Goal: Task Accomplishment & Management: Manage account settings

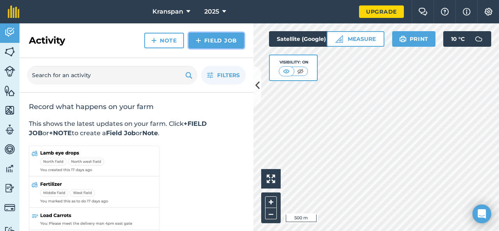
click at [225, 40] on link "Field Job" at bounding box center [216, 41] width 55 height 16
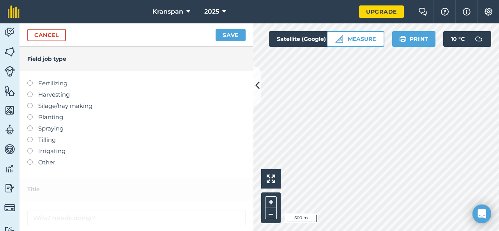
click at [29, 159] on label at bounding box center [32, 159] width 11 height 0
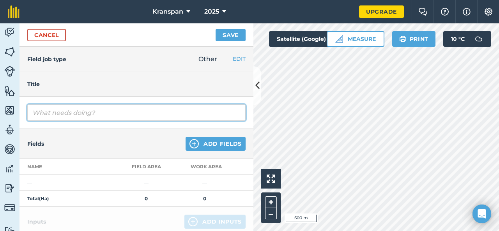
click at [71, 111] on input "text" at bounding box center [136, 112] width 218 height 16
type input "Bees Kampe"
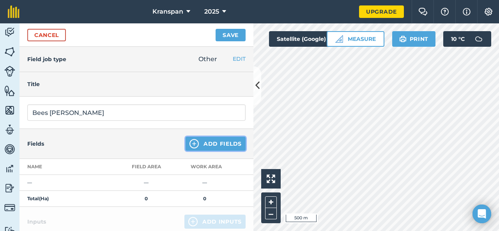
click at [202, 145] on button "Add Fields" at bounding box center [216, 144] width 60 height 14
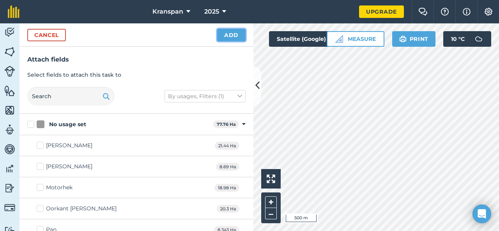
click at [230, 35] on button "Add" at bounding box center [231, 35] width 28 height 12
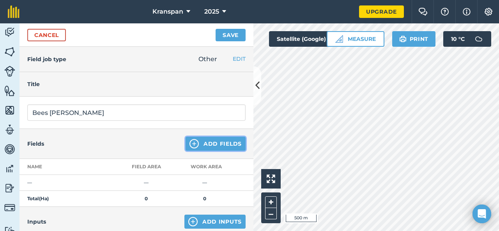
click at [208, 141] on button "Add Fields" at bounding box center [216, 144] width 60 height 14
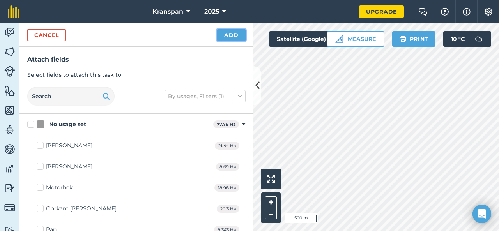
click at [237, 34] on button "Add" at bounding box center [231, 35] width 28 height 12
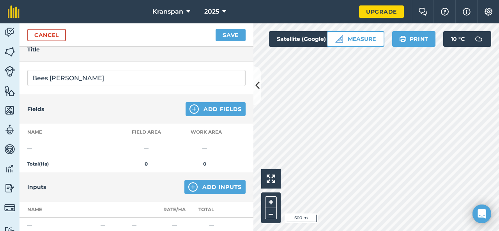
scroll to position [78, 0]
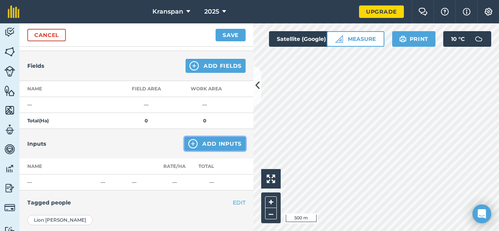
click at [210, 145] on button "Add Inputs" at bounding box center [214, 144] width 61 height 14
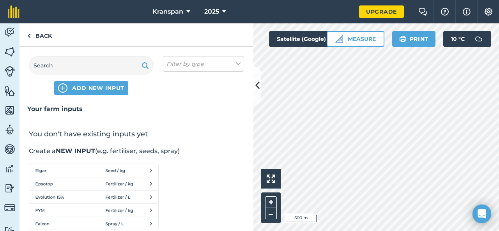
scroll to position [0, 0]
click at [48, 36] on link "Back" at bounding box center [39, 34] width 40 height 23
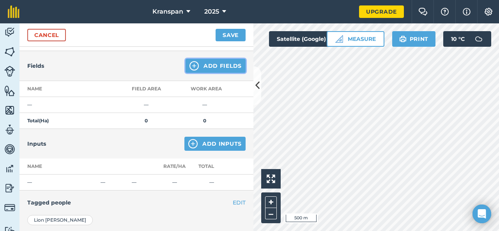
click at [212, 68] on button "Add Fields" at bounding box center [216, 66] width 60 height 14
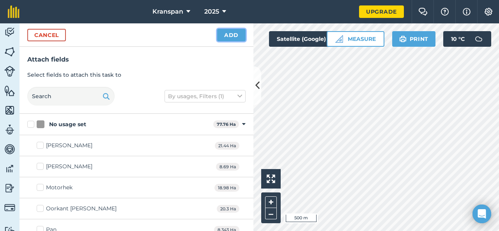
click at [233, 35] on button "Add" at bounding box center [231, 35] width 28 height 12
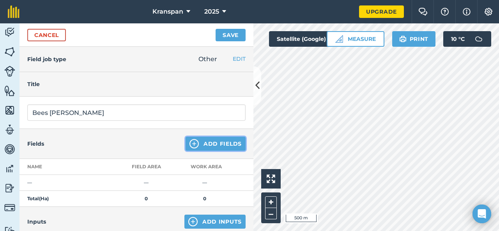
click at [202, 147] on button "Add Fields" at bounding box center [216, 144] width 60 height 14
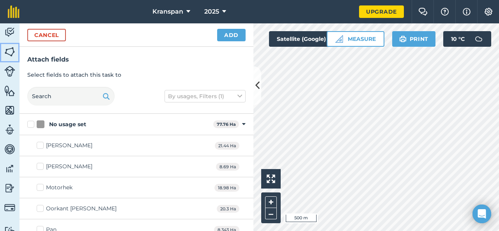
click at [10, 52] on img at bounding box center [9, 52] width 11 height 12
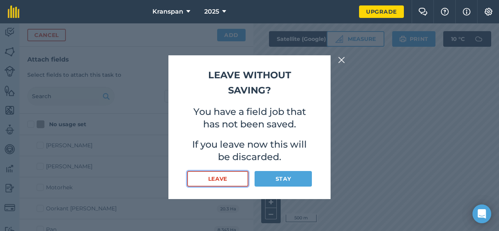
click at [238, 179] on button "Leave" at bounding box center [217, 179] width 61 height 16
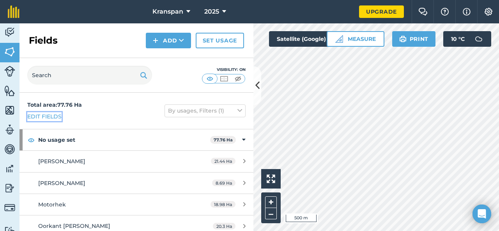
click at [53, 118] on link "Edit fields" at bounding box center [44, 116] width 34 height 9
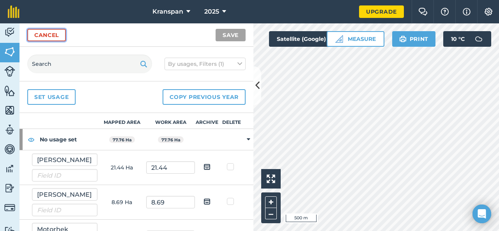
click at [51, 35] on link "Cancel" at bounding box center [46, 35] width 39 height 12
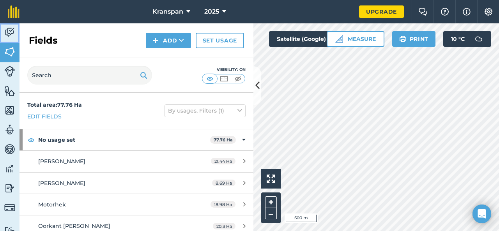
click at [9, 38] on img at bounding box center [9, 33] width 11 height 12
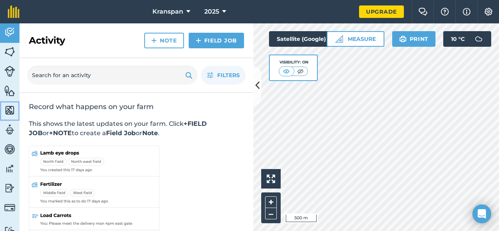
click at [8, 111] on img at bounding box center [9, 110] width 11 height 12
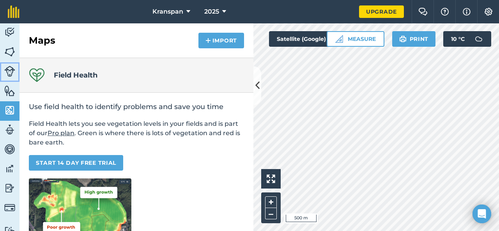
click at [10, 73] on img at bounding box center [9, 71] width 11 height 11
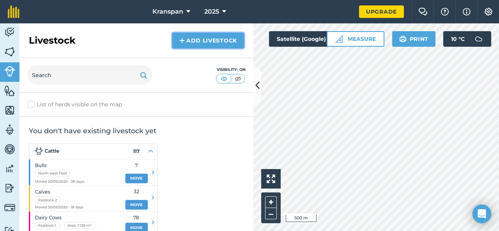
click at [203, 45] on link "Add Livestock" at bounding box center [208, 41] width 72 height 16
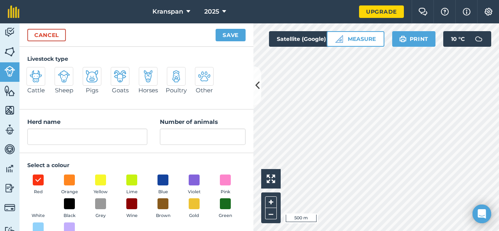
click at [35, 79] on img at bounding box center [36, 76] width 12 height 12
click at [32, 72] on input "Cattle" at bounding box center [29, 69] width 5 height 5
radio input "true"
type input "Cattle"
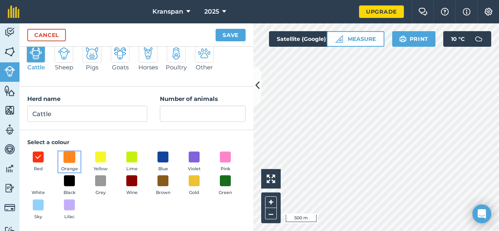
click at [68, 159] on span at bounding box center [70, 157] width 12 height 12
click at [225, 36] on button "Save" at bounding box center [231, 35] width 30 height 12
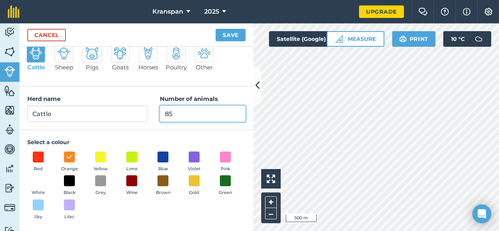
type input "85"
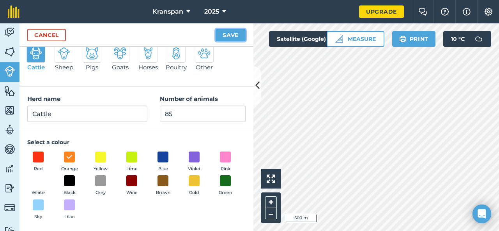
click at [231, 33] on button "Save" at bounding box center [231, 35] width 30 height 12
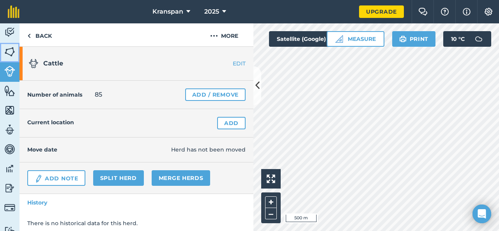
click at [7, 56] on img at bounding box center [9, 52] width 11 height 12
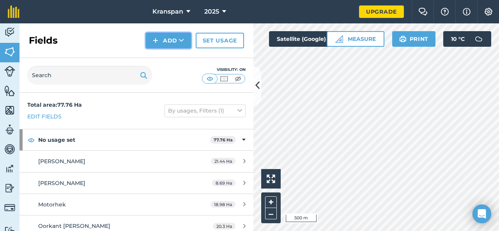
click at [170, 42] on button "Add" at bounding box center [168, 41] width 45 height 16
click at [170, 58] on link "Draw" at bounding box center [168, 57] width 43 height 17
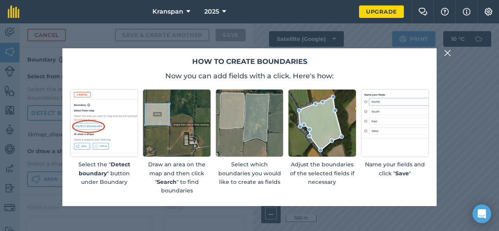
click at [447, 56] on img at bounding box center [447, 52] width 7 height 9
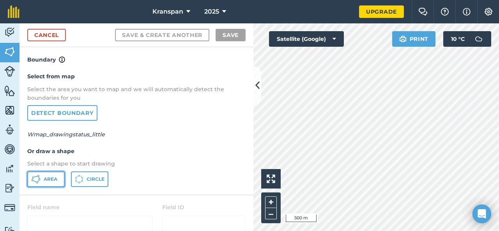
click at [42, 182] on button "Area" at bounding box center [45, 179] width 37 height 16
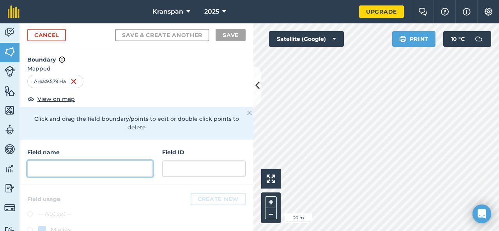
click at [55, 170] on input "text" at bounding box center [89, 169] width 125 height 16
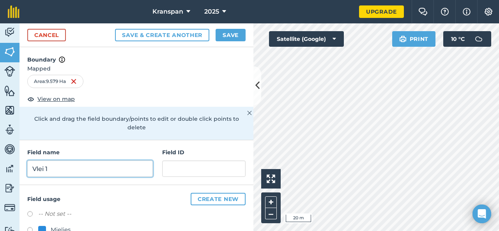
type input "Vlei 1"
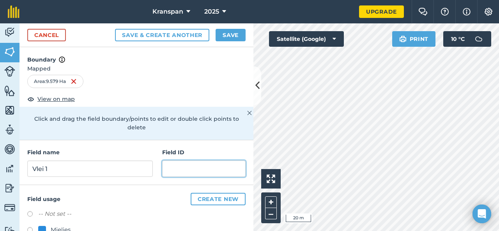
click at [178, 169] on input "text" at bounding box center [203, 169] width 83 height 16
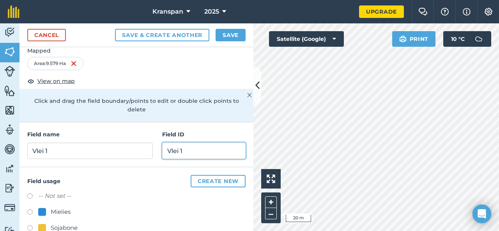
scroll to position [34, 0]
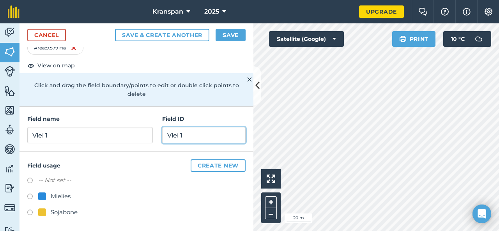
type input "Vlei 1"
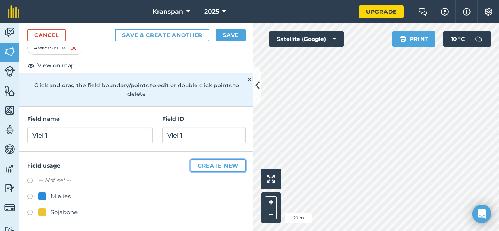
click at [221, 166] on button "Create new" at bounding box center [218, 165] width 55 height 12
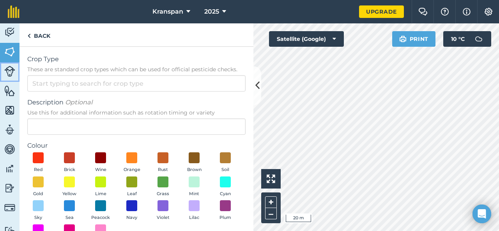
click at [10, 71] on img at bounding box center [9, 71] width 11 height 11
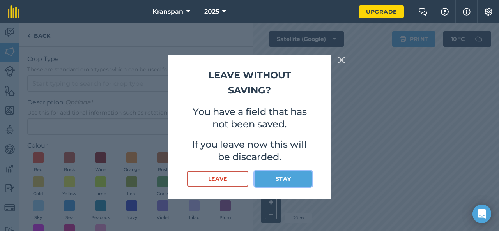
click at [278, 180] on button "Stay" at bounding box center [282, 179] width 57 height 16
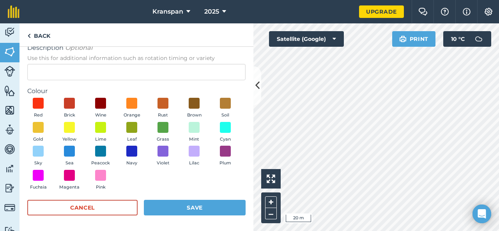
scroll to position [16, 0]
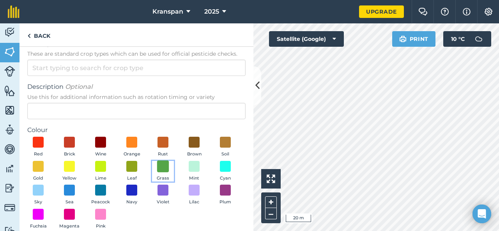
click at [169, 169] on span at bounding box center [163, 166] width 12 height 12
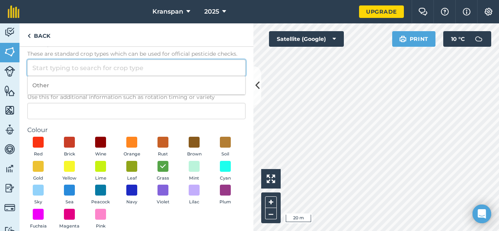
click at [55, 68] on input "Crop Type These are standard crop types which can be used for official pesticid…" at bounding box center [136, 68] width 218 height 16
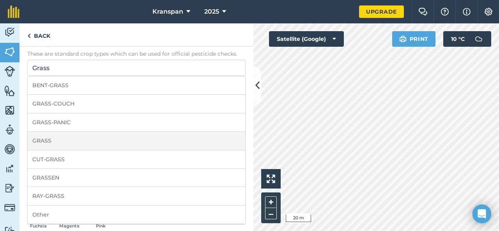
click at [51, 145] on li "GRASS" at bounding box center [136, 141] width 217 height 18
type input "GRASS"
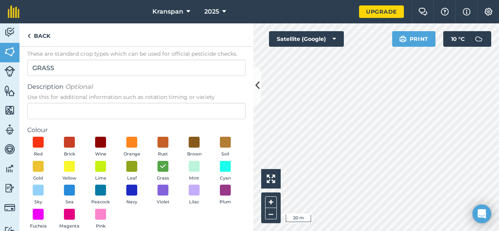
scroll to position [55, 0]
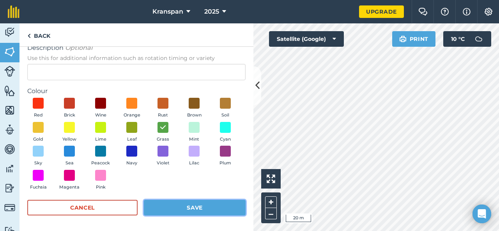
click at [176, 211] on button "Save" at bounding box center [195, 208] width 102 height 16
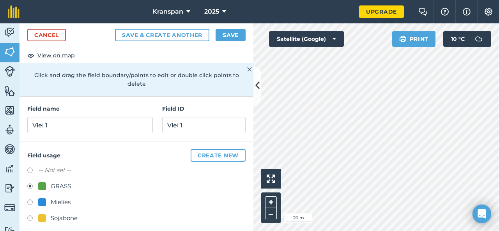
scroll to position [49, 0]
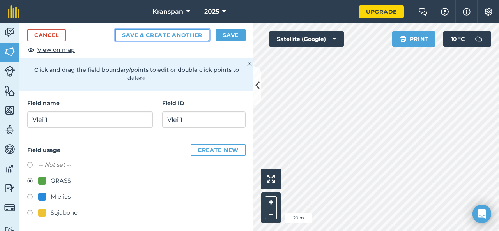
click at [168, 35] on button "Save & Create Another" at bounding box center [162, 35] width 94 height 12
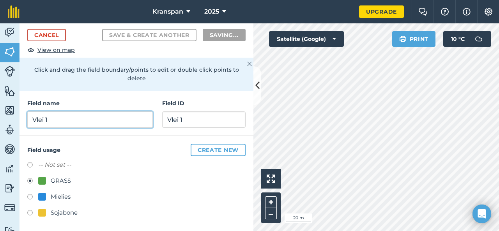
radio input "false"
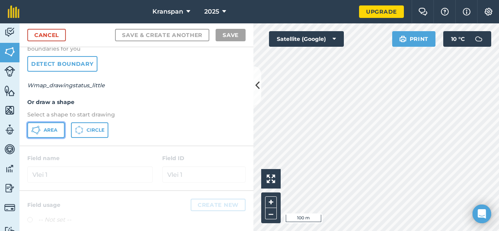
click at [49, 131] on span "Area" at bounding box center [51, 130] width 14 height 6
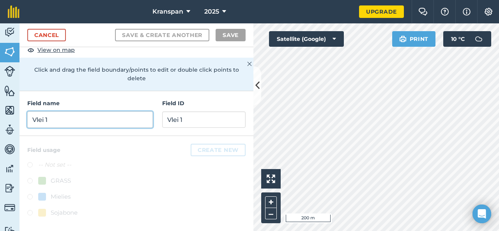
click at [54, 120] on input "Vlei 1" at bounding box center [89, 119] width 125 height 16
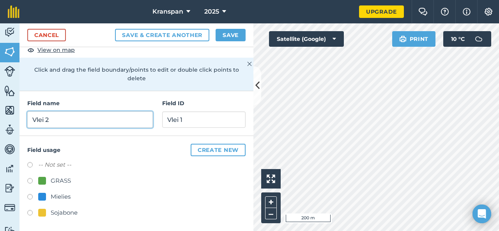
type input "Vlei 2"
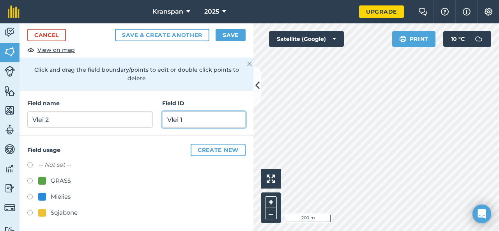
click at [195, 120] on input "Vlei 1" at bounding box center [203, 119] width 83 height 16
type input "Vlei 2"
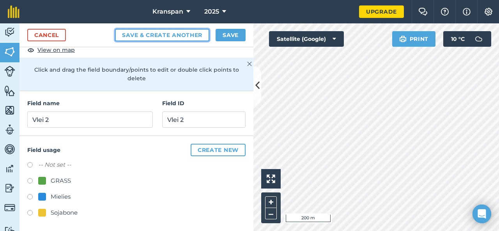
click at [159, 33] on button "Save & Create Another" at bounding box center [162, 35] width 94 height 12
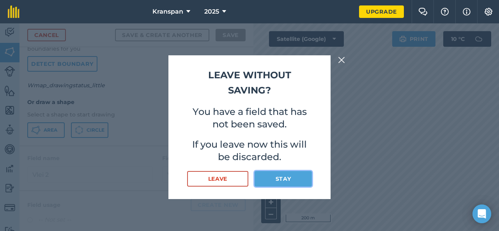
click at [270, 178] on button "Stay" at bounding box center [282, 179] width 57 height 16
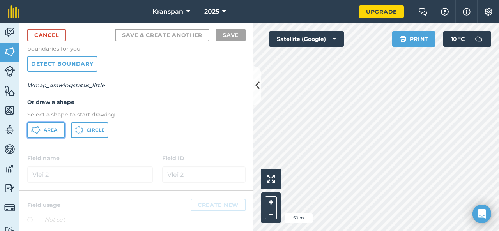
click at [58, 129] on button "Area" at bounding box center [45, 130] width 37 height 16
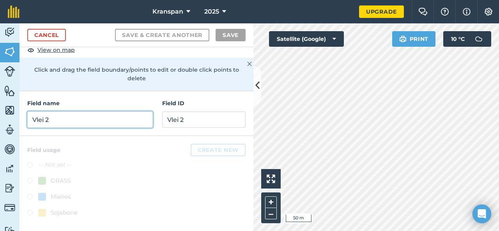
click at [45, 119] on input "Vlei 2" at bounding box center [89, 119] width 125 height 16
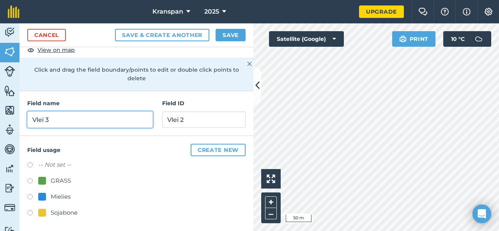
type input "Vlei 3"
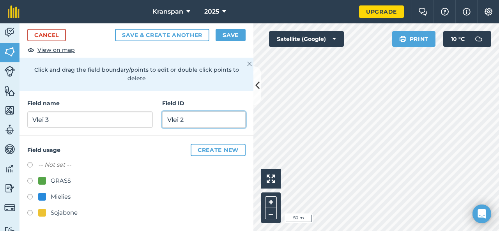
click at [176, 118] on input "Vlei 2" at bounding box center [203, 119] width 83 height 16
type input "Vlei 3"
click at [30, 180] on label at bounding box center [32, 182] width 11 height 8
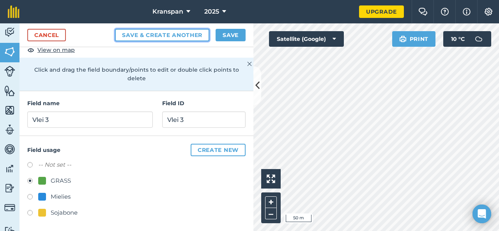
click at [158, 35] on button "Save & Create Another" at bounding box center [162, 35] width 94 height 12
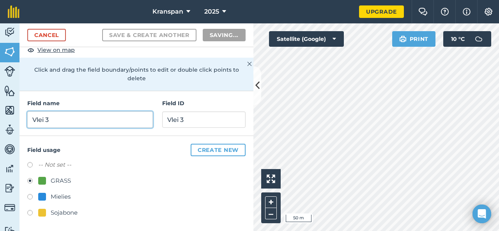
radio input "false"
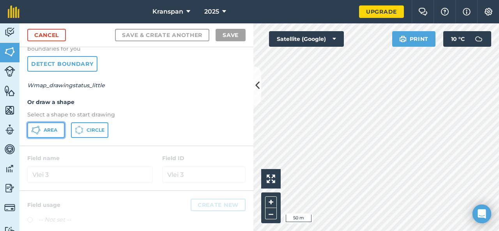
click at [51, 131] on span "Area" at bounding box center [51, 130] width 14 height 6
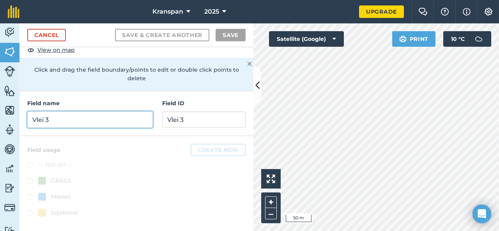
click at [56, 117] on input "Vlei 3" at bounding box center [89, 119] width 125 height 16
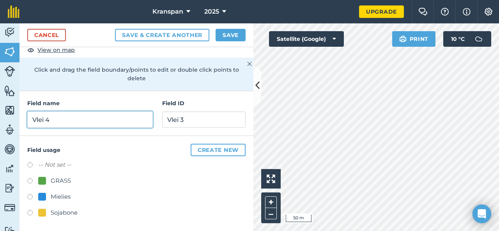
type input "Vlei 4"
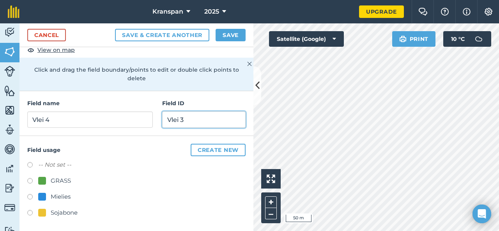
click at [171, 118] on input "Vlei 3" at bounding box center [203, 119] width 83 height 16
type input "Vlei 4"
click at [29, 180] on label at bounding box center [32, 182] width 11 height 8
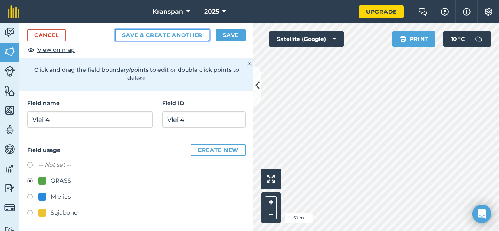
click at [159, 35] on button "Save & Create Another" at bounding box center [162, 35] width 94 height 12
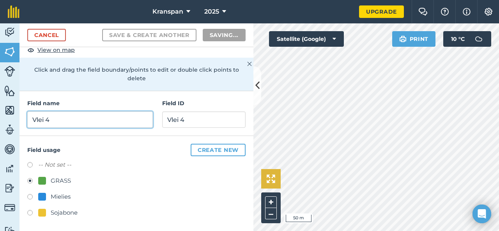
radio input "false"
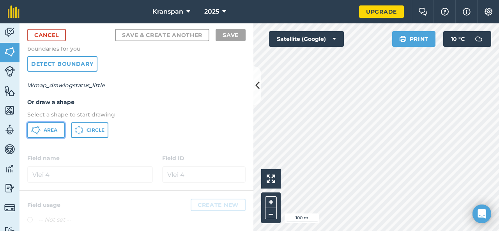
click at [50, 130] on span "Area" at bounding box center [51, 130] width 14 height 6
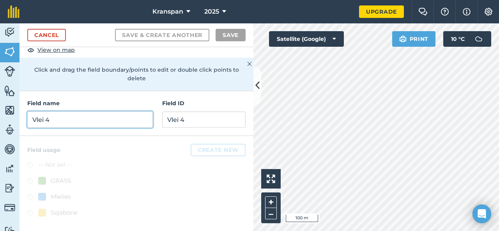
click at [65, 118] on input "Vlei 4" at bounding box center [89, 119] width 125 height 16
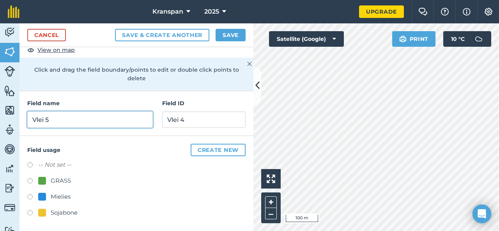
type input "Vlei 5"
click at [30, 180] on label at bounding box center [32, 182] width 11 height 8
radio input "true"
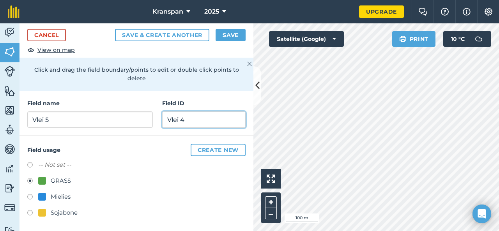
click at [174, 117] on input "Vlei 4" at bounding box center [203, 119] width 83 height 16
type input "Vlei 5"
click at [231, 38] on button "Save" at bounding box center [231, 35] width 30 height 12
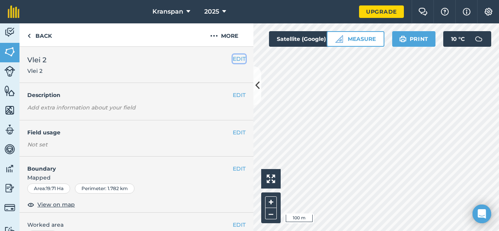
click at [234, 60] on button "EDIT" at bounding box center [239, 59] width 13 height 9
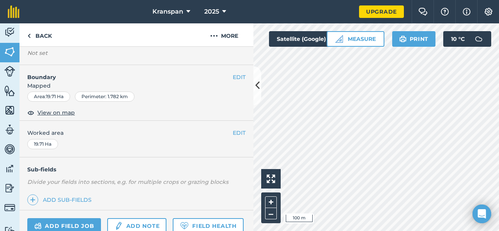
scroll to position [39, 0]
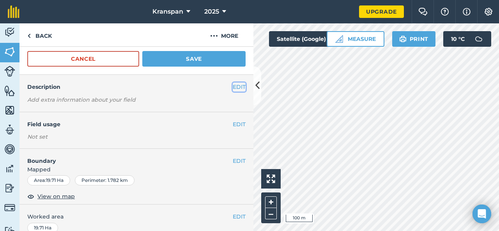
click at [235, 87] on button "EDIT" at bounding box center [239, 87] width 13 height 9
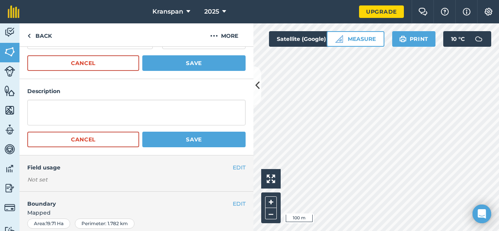
scroll to position [117, 0]
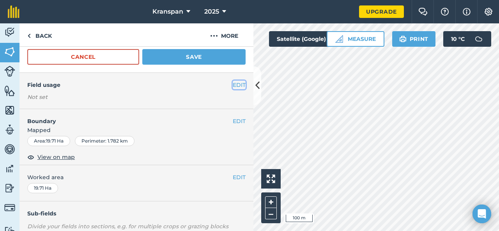
click at [233, 85] on button "EDIT" at bounding box center [239, 85] width 13 height 9
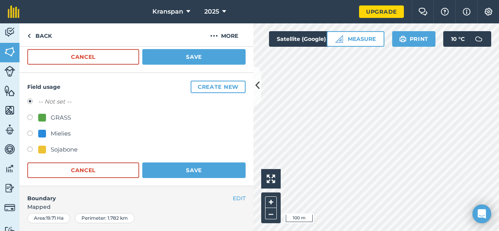
click at [30, 115] on label at bounding box center [32, 119] width 11 height 8
radio input "true"
radio input "false"
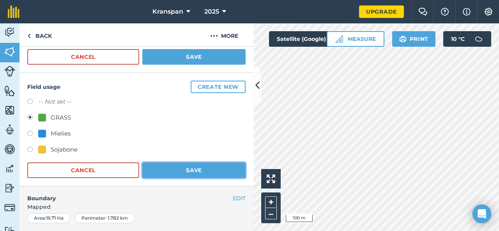
click at [172, 168] on button "Save" at bounding box center [193, 171] width 103 height 16
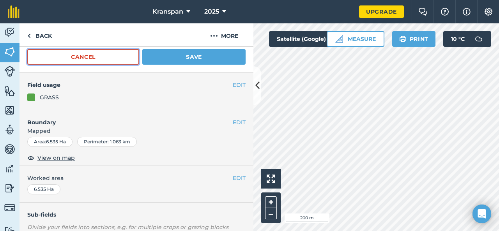
click at [103, 57] on button "Cancel" at bounding box center [83, 57] width 112 height 16
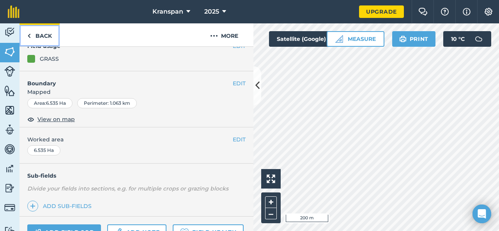
click at [33, 35] on link "Back" at bounding box center [39, 34] width 40 height 23
click at [37, 39] on link "Back" at bounding box center [39, 34] width 40 height 23
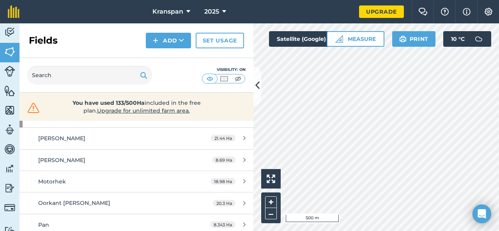
scroll to position [39, 0]
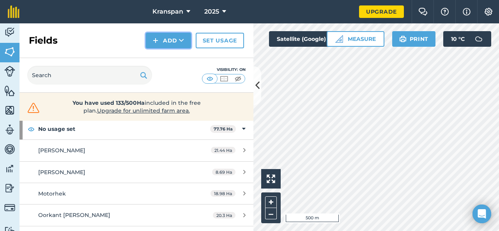
click at [179, 44] on icon at bounding box center [181, 41] width 5 height 8
click at [172, 56] on link "Draw" at bounding box center [168, 57] width 43 height 17
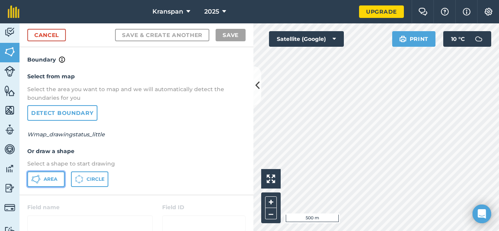
click at [51, 182] on span "Area" at bounding box center [51, 179] width 14 height 6
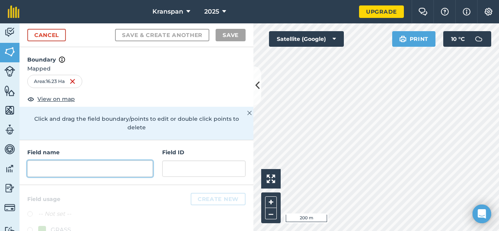
click at [62, 167] on input "text" at bounding box center [89, 169] width 125 height 16
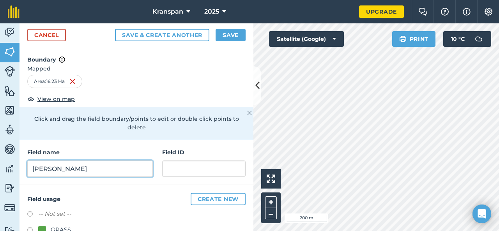
type input "Josef"
click at [30, 228] on label at bounding box center [32, 231] width 11 height 8
radio input "true"
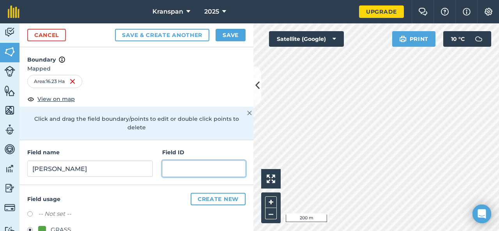
click at [171, 171] on input "text" at bounding box center [203, 169] width 83 height 16
type input "Josef"
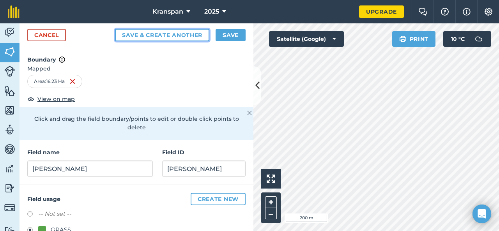
click at [177, 34] on button "Save & Create Another" at bounding box center [162, 35] width 94 height 12
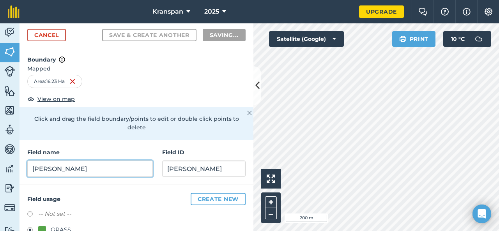
radio input "false"
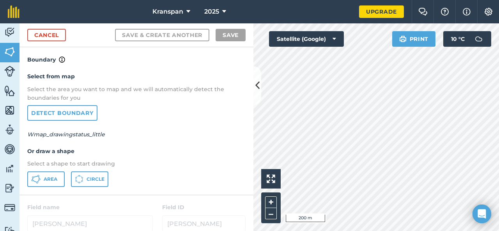
click at [256, 231] on html "Kranspan 2025 Upgrade Farm Chat Help Info Settings Map printing is not availabl…" at bounding box center [249, 115] width 499 height 231
click at [369, 231] on html "Kranspan 2025 Upgrade Farm Chat Help Info Settings Map printing is not availabl…" at bounding box center [249, 115] width 499 height 231
click at [51, 180] on span "Area" at bounding box center [51, 179] width 14 height 6
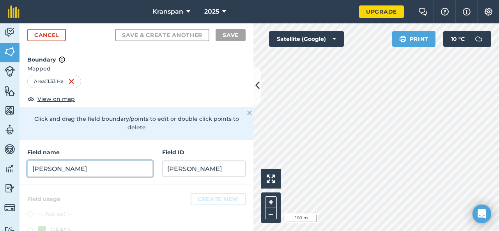
click at [62, 167] on input "Josef" at bounding box center [89, 169] width 125 height 16
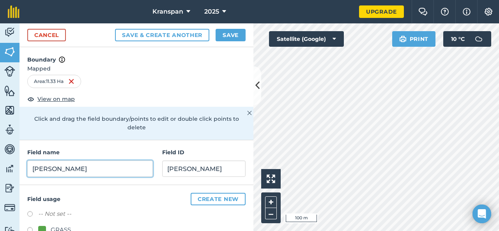
type input "Krag Kamp"
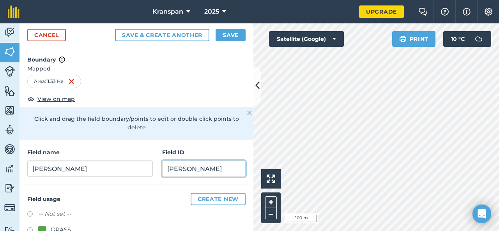
click at [183, 164] on input "Josef" at bounding box center [203, 169] width 83 height 16
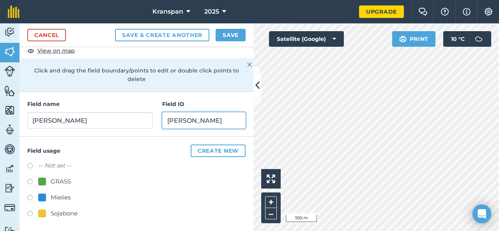
scroll to position [49, 0]
type input "Krag Kamp"
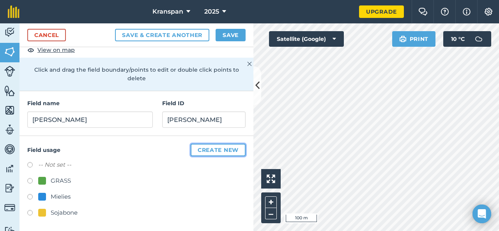
click at [214, 147] on button "Create new" at bounding box center [218, 150] width 55 height 12
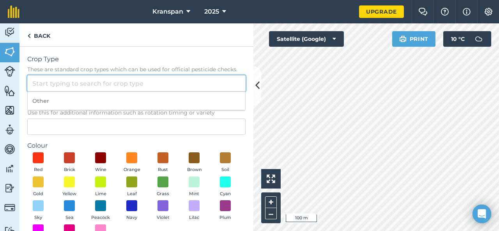
click at [51, 81] on input "Crop Type These are standard crop types which can be used for official pesticid…" at bounding box center [136, 83] width 218 height 16
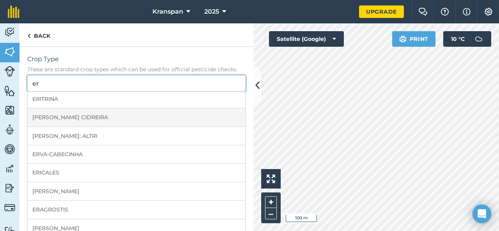
scroll to position [78, 0]
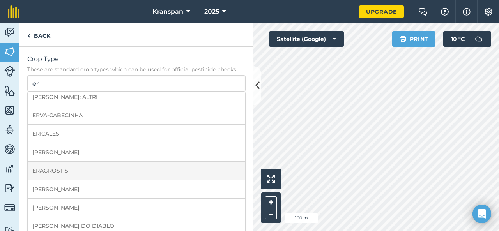
click at [54, 173] on li "ERAGROSTIS" at bounding box center [136, 171] width 217 height 18
type input "ERAGROSTIS"
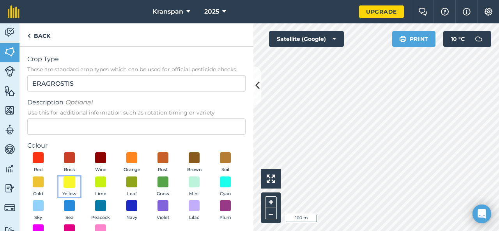
click at [76, 186] on span at bounding box center [70, 182] width 12 height 12
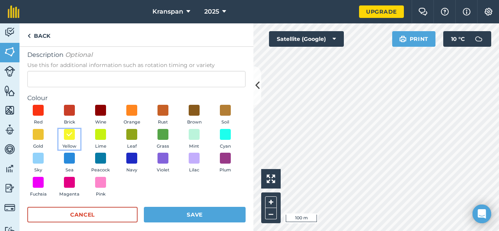
scroll to position [55, 0]
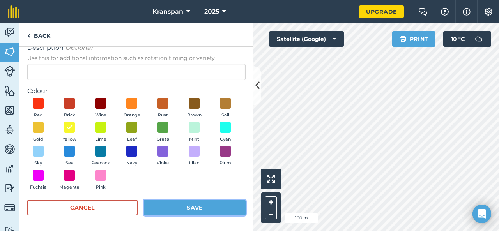
click at [175, 205] on button "Save" at bounding box center [195, 208] width 102 height 16
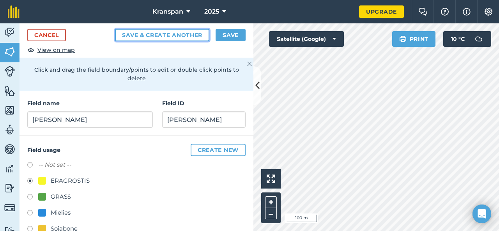
click at [168, 35] on button "Save & Create Another" at bounding box center [162, 35] width 94 height 12
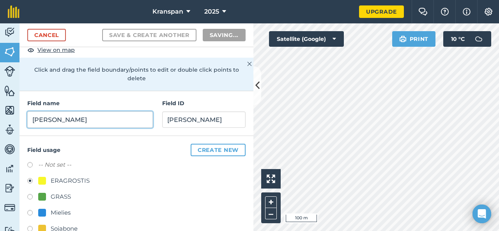
radio input "false"
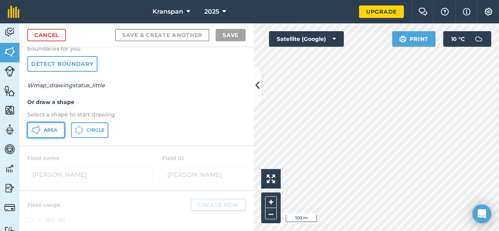
click at [43, 129] on button "Area" at bounding box center [45, 130] width 37 height 16
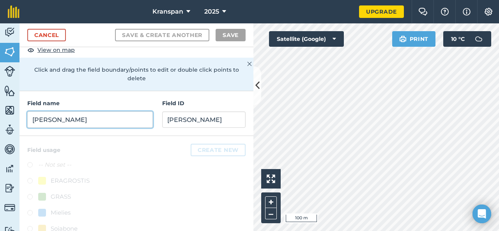
click at [58, 122] on input "Krag Kamp" at bounding box center [89, 119] width 125 height 16
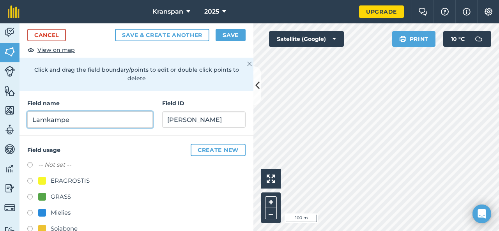
type input "Lamkampe"
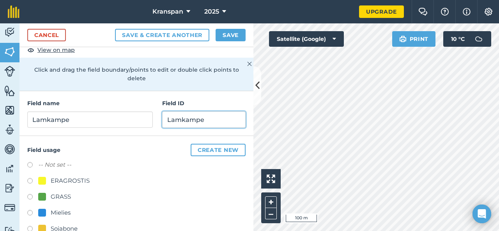
type input "Lamkampe"
click at [31, 180] on label at bounding box center [32, 182] width 11 height 8
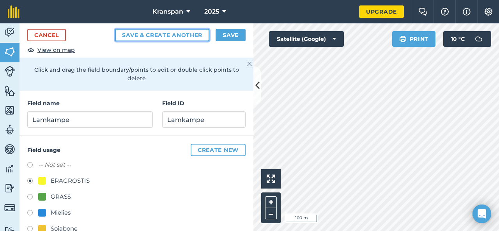
click at [175, 34] on button "Save & Create Another" at bounding box center [162, 35] width 94 height 12
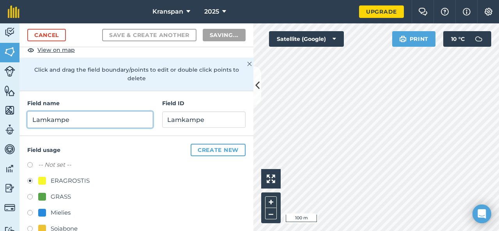
radio input "false"
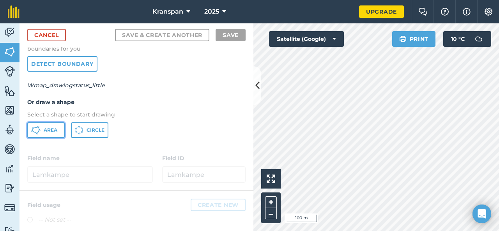
click at [49, 130] on span "Area" at bounding box center [51, 130] width 14 height 6
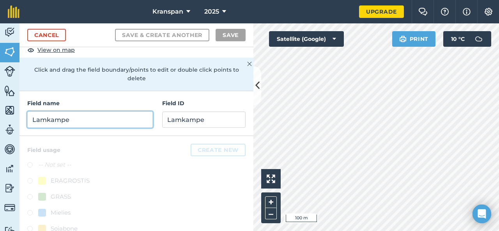
click at [67, 120] on input "Lamkampe" at bounding box center [89, 119] width 125 height 16
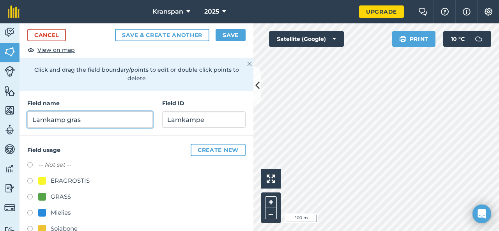
type input "Lamkamp gras"
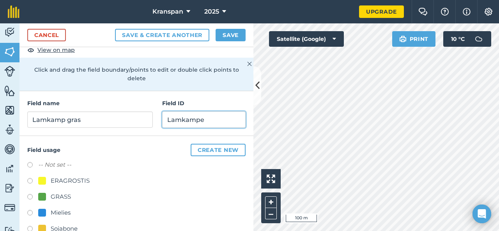
click at [176, 122] on input "Lamkampe" at bounding box center [203, 119] width 83 height 16
type input "Lamkamp gras"
click at [30, 197] on label at bounding box center [32, 198] width 11 height 8
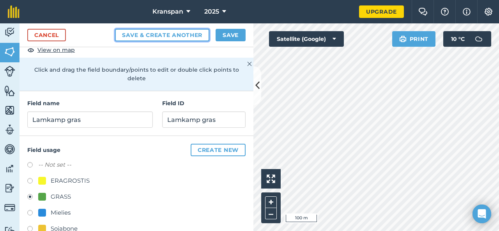
click at [182, 35] on button "Save & Create Another" at bounding box center [162, 35] width 94 height 12
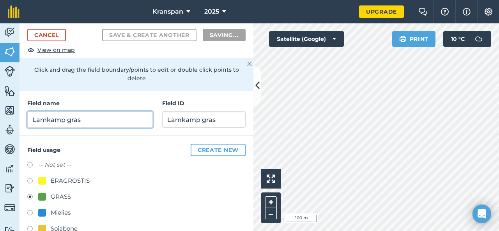
radio input "false"
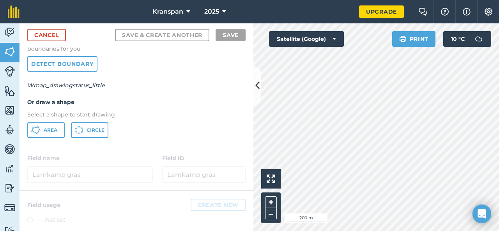
click at [327, 231] on html "Kranspan 2025 Upgrade Farm Chat Help Info Settings Map printing is not availabl…" at bounding box center [249, 115] width 499 height 231
click at [56, 132] on span "Area" at bounding box center [51, 130] width 14 height 6
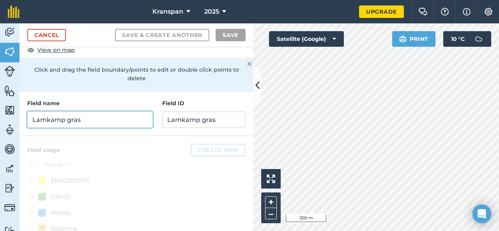
click at [69, 118] on input "Lamkamp gras" at bounding box center [89, 119] width 125 height 16
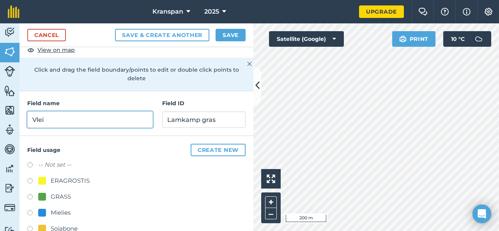
type input "Vlei"
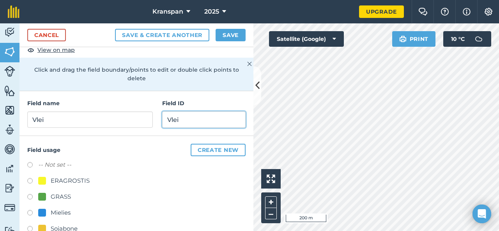
type input "Vlei"
click at [29, 179] on label at bounding box center [32, 182] width 11 height 8
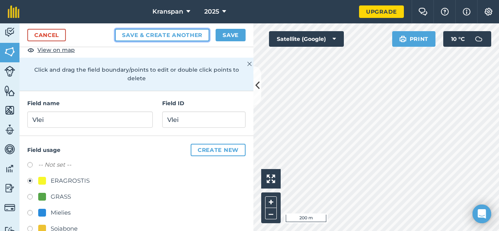
click at [185, 35] on button "Save & Create Another" at bounding box center [162, 35] width 94 height 12
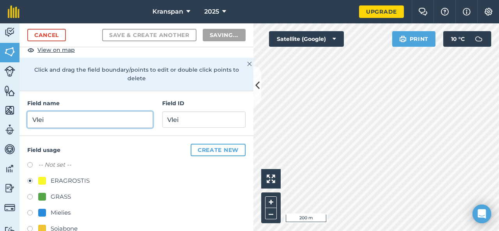
radio input "false"
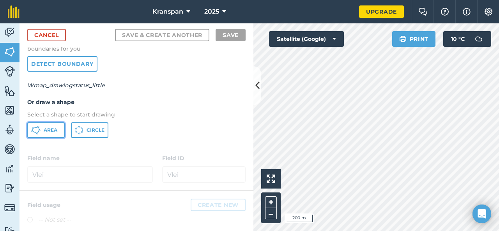
click at [50, 129] on span "Area" at bounding box center [51, 130] width 14 height 6
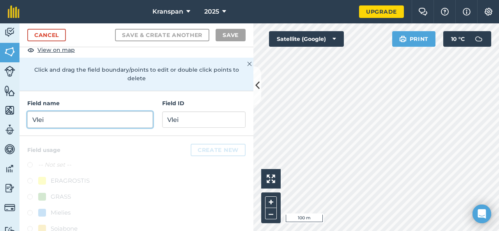
click at [66, 125] on input "Vlei" at bounding box center [89, 119] width 125 height 16
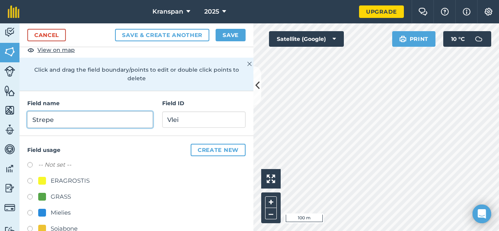
type input "Strepe"
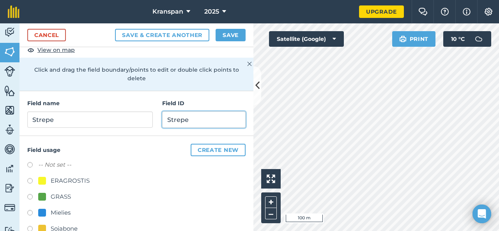
type input "Strepe"
click at [31, 181] on label at bounding box center [32, 182] width 11 height 8
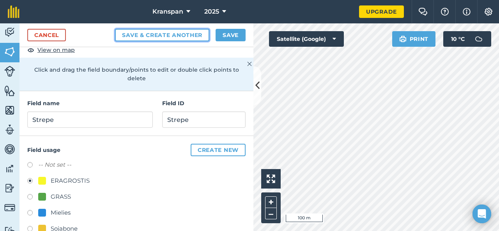
click at [175, 35] on button "Save & Create Another" at bounding box center [162, 35] width 94 height 12
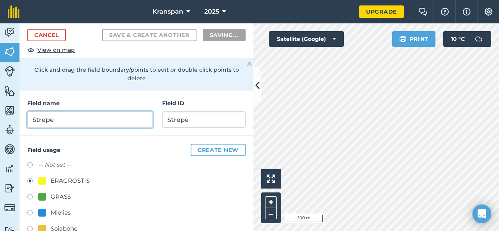
radio input "false"
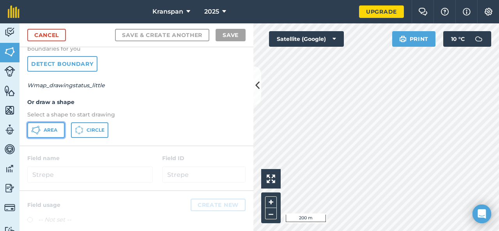
click at [56, 132] on span "Area" at bounding box center [51, 130] width 14 height 6
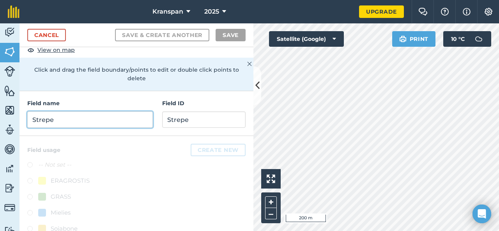
click at [66, 118] on input "Strepe" at bounding box center [89, 119] width 125 height 16
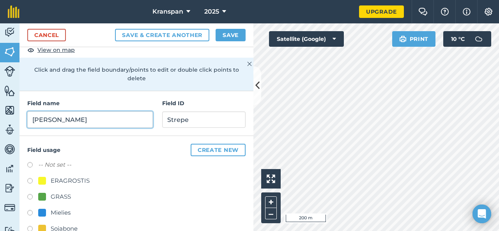
type input "Kuilvoer"
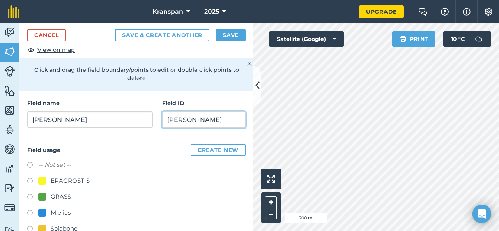
type input "Kuilvoer"
click at [31, 194] on label at bounding box center [32, 198] width 11 height 8
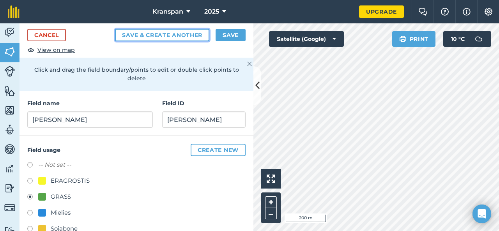
click at [150, 35] on button "Save & Create Another" at bounding box center [162, 35] width 94 height 12
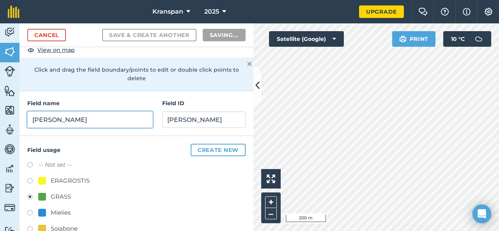
radio input "false"
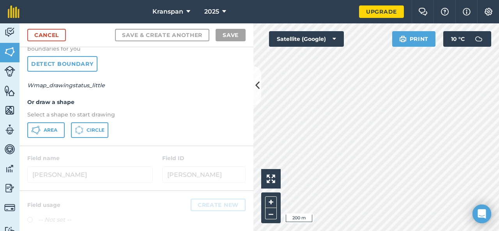
click at [312, 231] on html "Kranspan 2025 Upgrade Farm Chat Help Info Settings Map printing is not availabl…" at bounding box center [249, 115] width 499 height 231
click at [52, 128] on span "Area" at bounding box center [51, 130] width 14 height 6
click at [396, 231] on html "Kranspan 2025 Upgrade Farm Chat Help Info Settings Map printing is not availabl…" at bounding box center [249, 115] width 499 height 231
click at [392, 231] on html "Kranspan 2025 Upgrade Farm Chat Help Info Settings Map printing is not availabl…" at bounding box center [249, 115] width 499 height 231
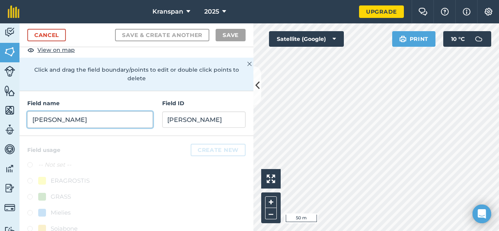
click at [80, 118] on input "Kuilvoer" at bounding box center [89, 119] width 125 height 16
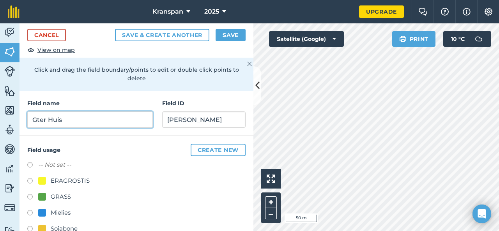
type input "Gter Huis"
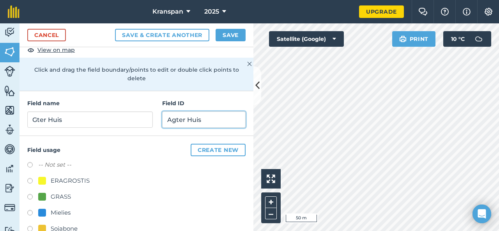
type input "Agter Huis"
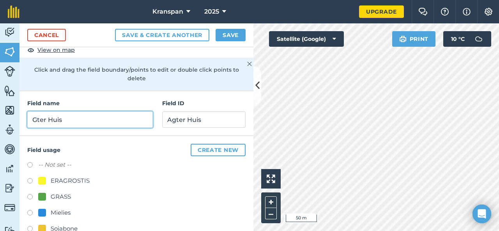
click at [38, 121] on input "Gter Huis" at bounding box center [89, 119] width 125 height 16
type input "Agter Huis"
click at [28, 196] on label at bounding box center [32, 198] width 11 height 8
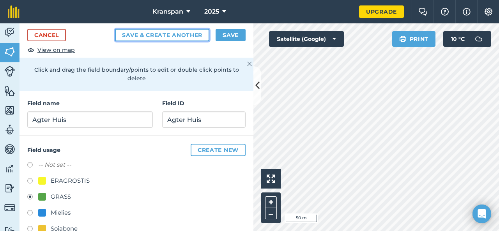
click at [177, 36] on button "Save & Create Another" at bounding box center [162, 35] width 94 height 12
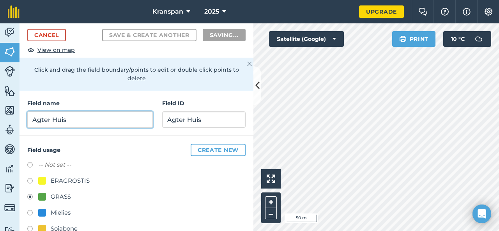
radio input "false"
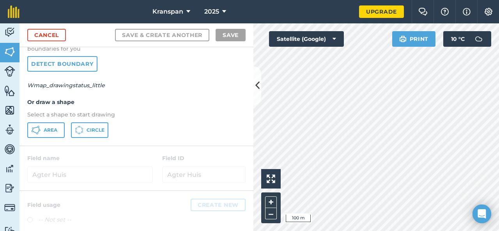
click at [423, 231] on html "Kranspan 2025 Upgrade Farm Chat Help Info Settings Map printing is not availabl…" at bounding box center [249, 115] width 499 height 231
click at [278, 188] on div "Click to start drawing i 100 m + – Satellite (Google) Print 10 ° C" at bounding box center [376, 127] width 246 height 208
click at [59, 35] on link "Cancel" at bounding box center [46, 35] width 39 height 12
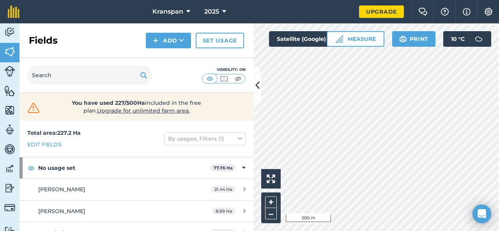
click at [375, 231] on html "Kranspan 2025 Upgrade Farm Chat Help Info Settings Map printing is not availabl…" at bounding box center [249, 115] width 499 height 231
click at [302, 231] on html "Kranspan 2025 Upgrade Farm Chat Help Info Settings Map printing is not availabl…" at bounding box center [249, 115] width 499 height 231
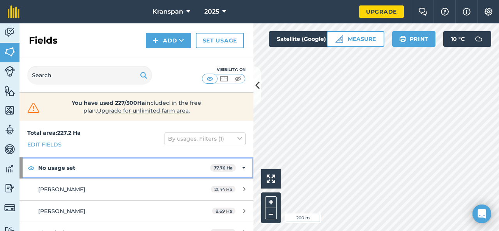
click at [242, 168] on icon at bounding box center [244, 168] width 4 height 9
click at [237, 168] on div "No usage set 77.76 Ha" at bounding box center [136, 167] width 234 height 21
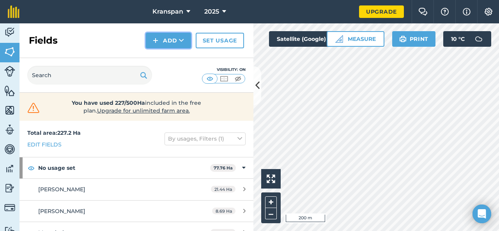
click at [177, 38] on button "Add" at bounding box center [168, 41] width 45 height 16
click at [168, 59] on link "Draw" at bounding box center [168, 57] width 43 height 17
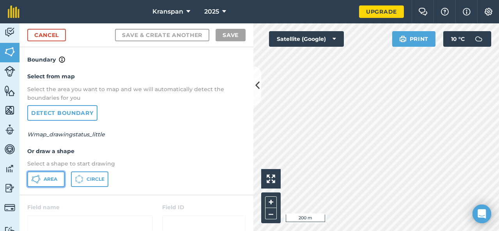
click at [49, 180] on span "Area" at bounding box center [51, 179] width 14 height 6
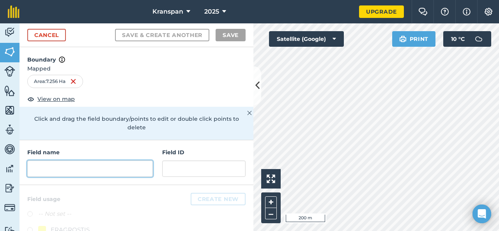
click at [78, 173] on input "text" at bounding box center [89, 169] width 125 height 16
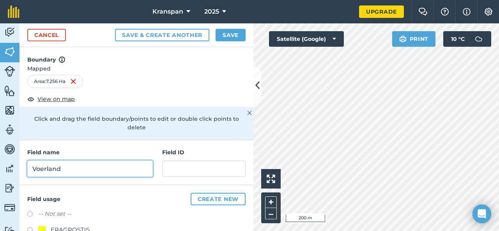
type input "Voerland"
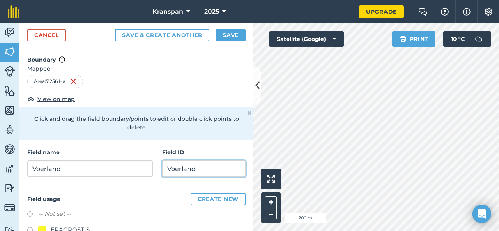
type input "Voerland"
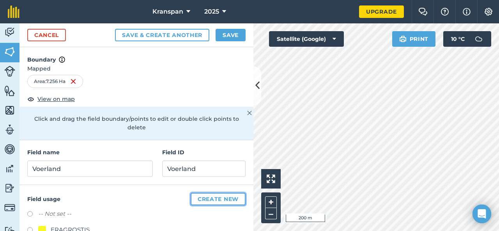
click at [209, 200] on button "Create new" at bounding box center [218, 199] width 55 height 12
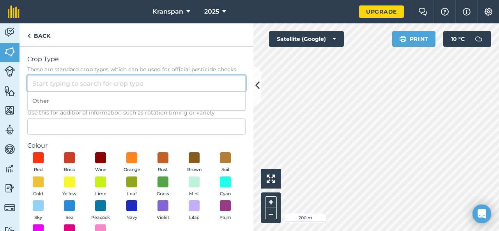
click at [70, 88] on input "Crop Type These are standard crop types which can be used for official pesticid…" at bounding box center [136, 83] width 218 height 16
type input "r"
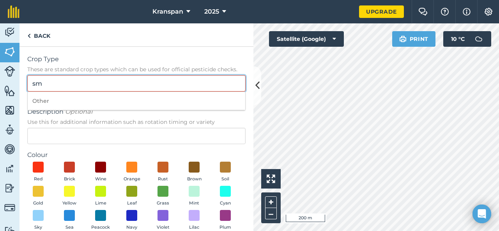
type input "s"
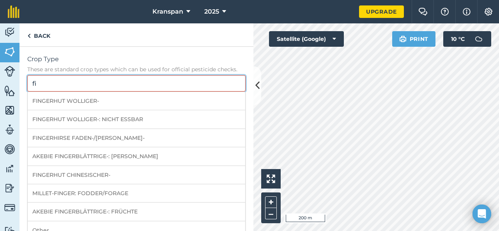
type input "f"
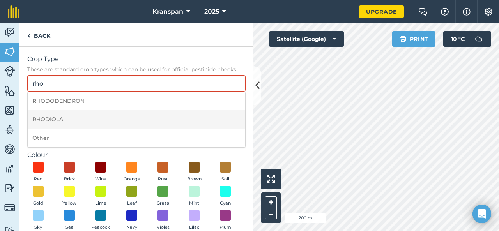
click at [46, 120] on li "RHODIOLA" at bounding box center [136, 119] width 217 height 18
type input "RHODIOLA"
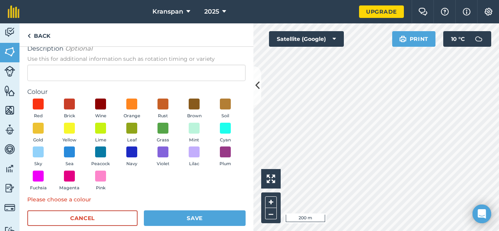
scroll to position [64, 0]
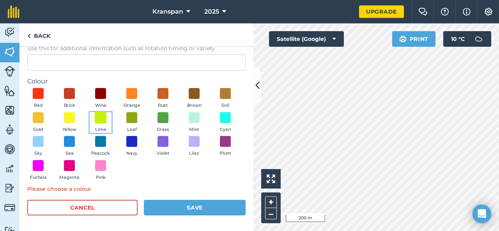
click at [107, 120] on span at bounding box center [101, 117] width 12 height 12
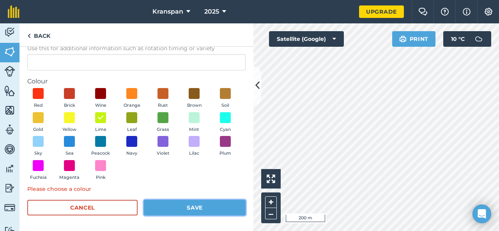
click at [186, 205] on button "Save" at bounding box center [195, 208] width 102 height 16
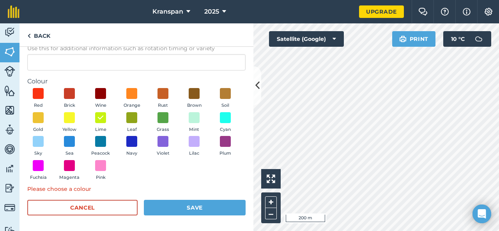
scroll to position [55, 0]
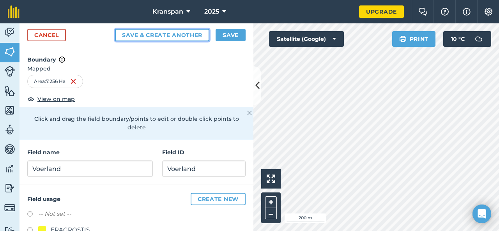
click at [178, 36] on button "Save & Create Another" at bounding box center [162, 35] width 94 height 12
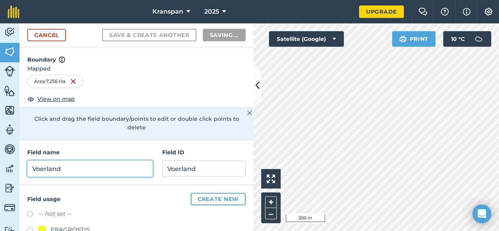
radio input "false"
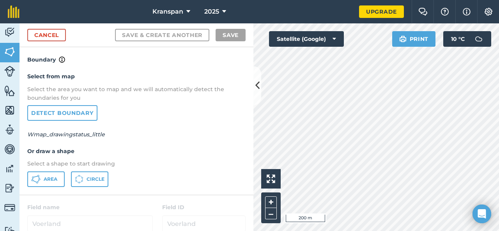
click at [290, 231] on html "Kranspan 2025 Upgrade Farm Chat Help Info Settings Map printing is not availabl…" at bounding box center [249, 115] width 499 height 231
click at [328, 231] on html "Kranspan 2025 Upgrade Farm Chat Help Info Settings Map printing is not availabl…" at bounding box center [249, 115] width 499 height 231
click at [331, 231] on html "Kranspan 2025 Upgrade Farm Chat Help Info Settings Map printing is not availabl…" at bounding box center [249, 115] width 499 height 231
click at [289, 231] on html "Kranspan 2025 Upgrade Farm Chat Help Info Settings Map printing is not availabl…" at bounding box center [249, 115] width 499 height 231
click at [58, 114] on link "Detect boundary" at bounding box center [62, 113] width 70 height 16
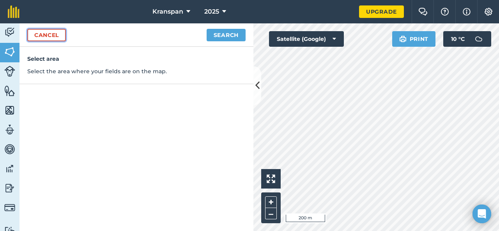
click at [55, 35] on link "Cancel" at bounding box center [46, 35] width 39 height 12
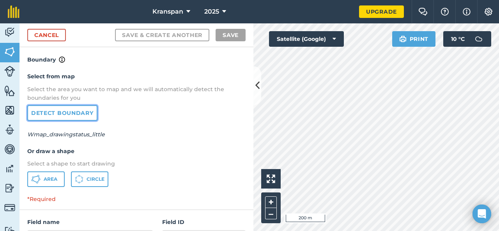
click at [64, 117] on link "Detect boundary" at bounding box center [62, 113] width 70 height 16
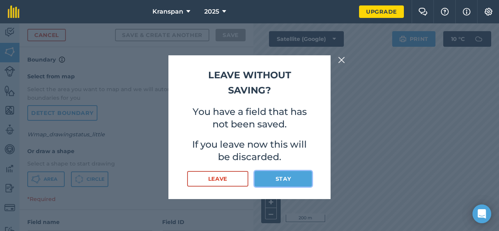
click at [274, 177] on button "Stay" at bounding box center [282, 179] width 57 height 16
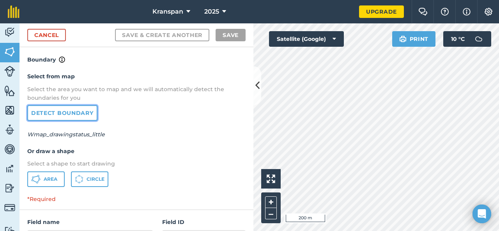
click at [65, 117] on link "Detect boundary" at bounding box center [62, 113] width 70 height 16
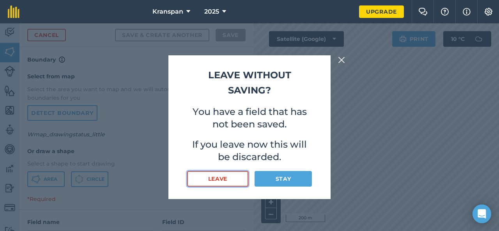
click at [242, 178] on button "Leave" at bounding box center [217, 179] width 61 height 16
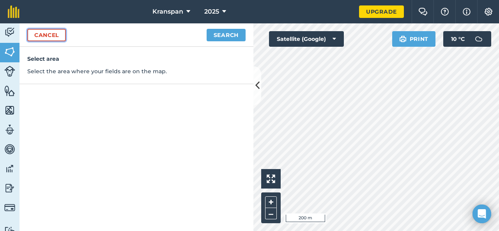
click at [46, 35] on link "Cancel" at bounding box center [46, 35] width 39 height 12
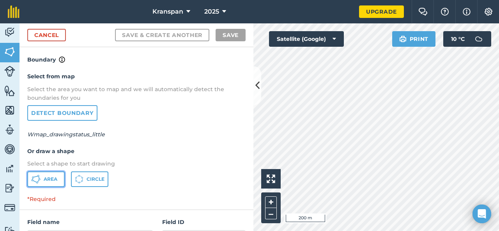
click at [54, 178] on span "Area" at bounding box center [51, 179] width 14 height 6
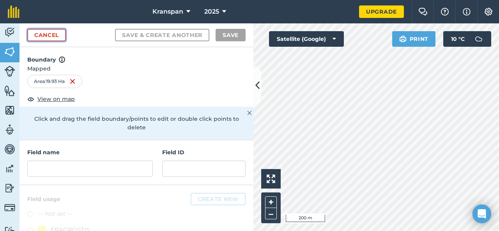
click at [49, 32] on link "Cancel" at bounding box center [46, 35] width 39 height 12
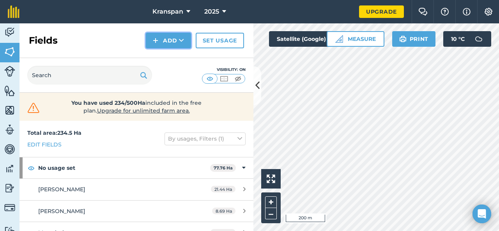
click at [177, 40] on button "Add" at bounding box center [168, 41] width 45 height 16
click at [170, 62] on link "Draw" at bounding box center [168, 57] width 43 height 17
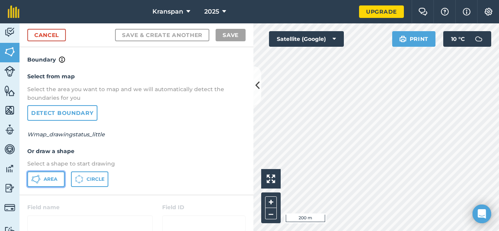
click at [48, 180] on span "Area" at bounding box center [51, 179] width 14 height 6
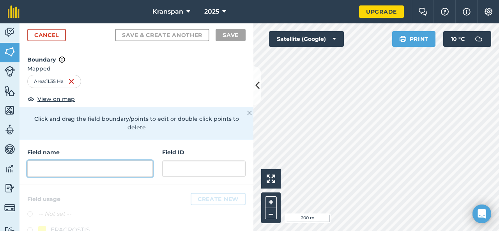
click at [94, 171] on input "text" at bounding box center [89, 169] width 125 height 16
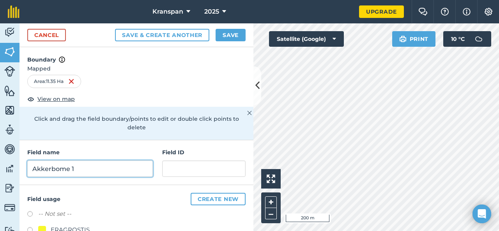
type input "Akkerbome 1"
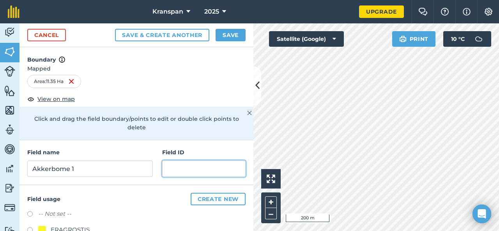
click at [184, 171] on input "text" at bounding box center [203, 169] width 83 height 16
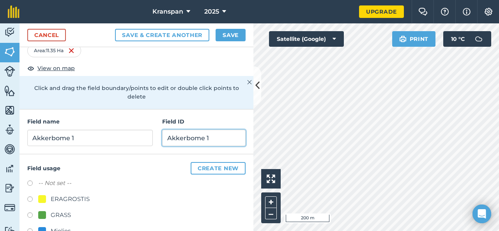
scroll to position [78, 0]
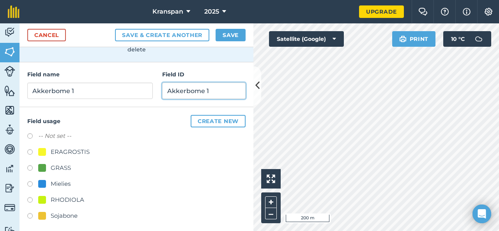
type input "Akkerbome 1"
click at [30, 169] on label at bounding box center [32, 169] width 11 height 8
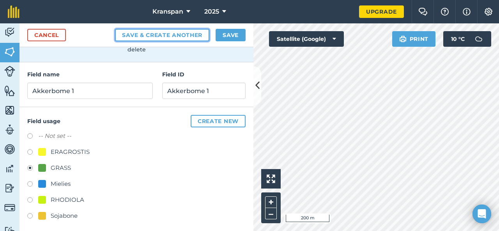
click at [193, 36] on button "Save & Create Another" at bounding box center [162, 35] width 94 height 12
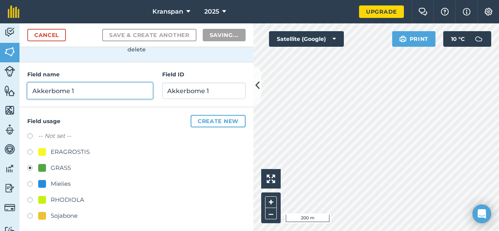
radio input "false"
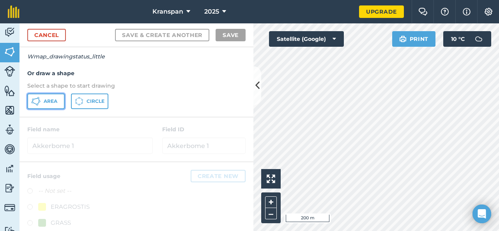
click at [44, 102] on span "Area" at bounding box center [51, 101] width 14 height 6
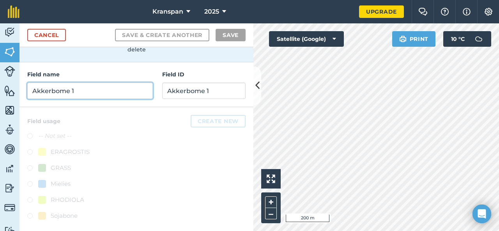
click at [41, 91] on input "Akkerbome 1" at bounding box center [89, 91] width 125 height 16
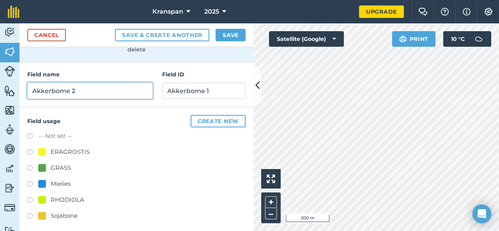
type input "Akkerbome 2"
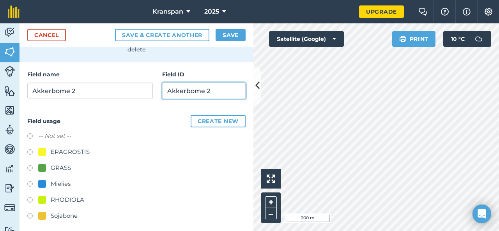
type input "Akkerbome 2"
click at [31, 169] on label at bounding box center [32, 169] width 11 height 8
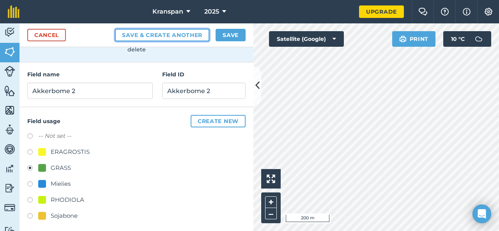
click at [178, 30] on button "Save & Create Another" at bounding box center [162, 35] width 94 height 12
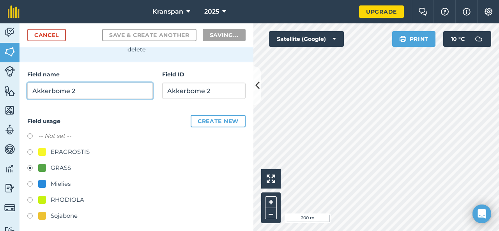
radio input "false"
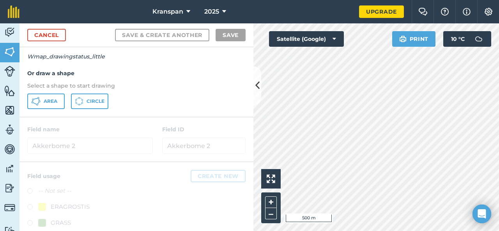
click at [399, 42] on div "Click to start drawing i 500 m + – Satellite (Google) Print 10 ° C" at bounding box center [376, 127] width 246 height 208
click at [37, 101] on icon at bounding box center [35, 101] width 9 height 9
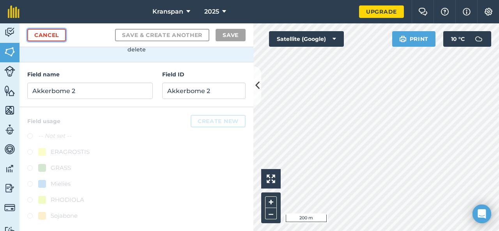
click at [57, 40] on link "Cancel" at bounding box center [46, 35] width 39 height 12
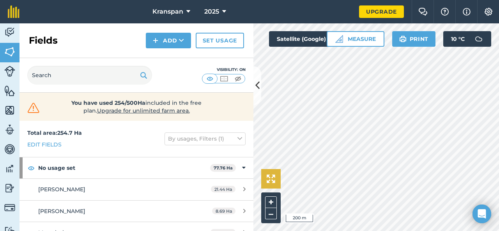
click at [280, 175] on div "Click to start drawing i 200 m + – Satellite (Google) Measure Print 10 ° C" at bounding box center [376, 127] width 246 height 208
click at [378, 45] on div "Click to start drawing i 500 m + – Satellite (Google) Measure Print 10 ° C" at bounding box center [376, 127] width 246 height 208
click at [167, 42] on button "Add" at bounding box center [168, 41] width 45 height 16
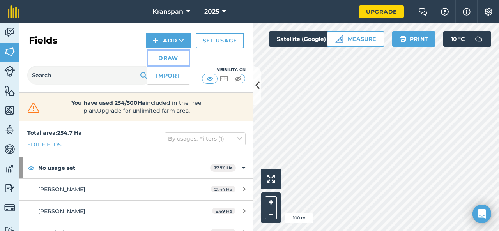
click at [167, 59] on link "Draw" at bounding box center [168, 57] width 43 height 17
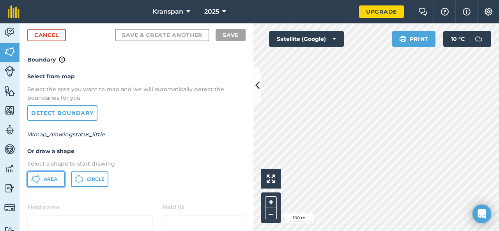
click at [52, 177] on span "Area" at bounding box center [51, 179] width 14 height 6
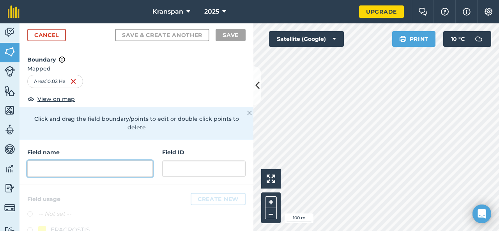
click at [59, 166] on input "text" at bounding box center [89, 169] width 125 height 16
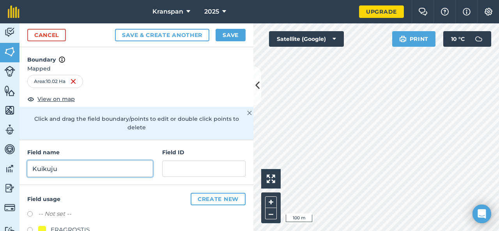
type input "Kuikuju"
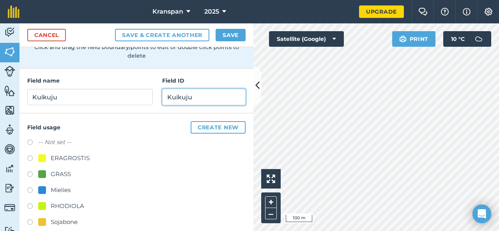
scroll to position [78, 0]
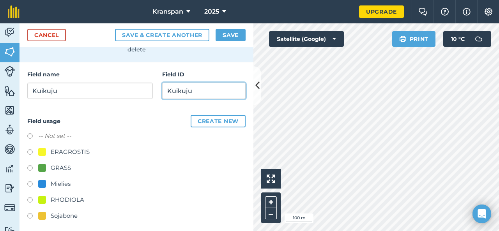
type input "Kuikuju"
click at [30, 167] on label at bounding box center [32, 169] width 11 height 8
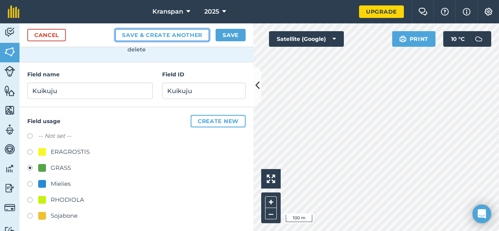
click at [187, 34] on button "Save & Create Another" at bounding box center [162, 35] width 94 height 12
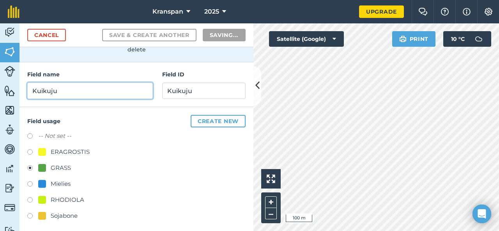
radio input "false"
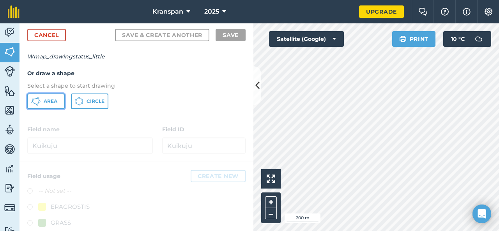
click at [51, 97] on button "Area" at bounding box center [45, 102] width 37 height 16
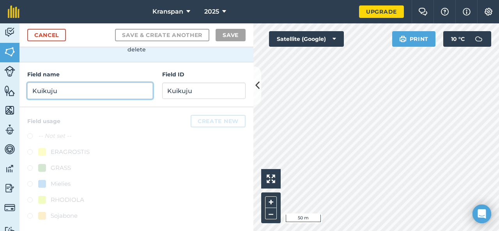
click at [55, 95] on input "Kuikuju" at bounding box center [89, 91] width 125 height 16
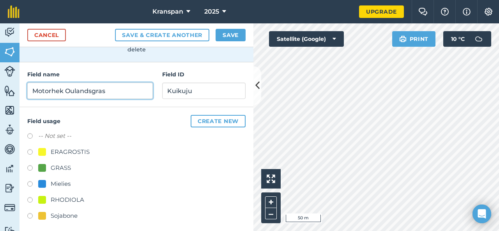
type input "Motorhek Oulandsgras"
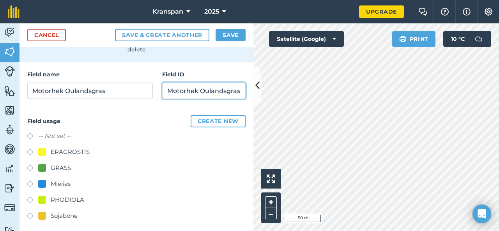
scroll to position [0, 1]
type input "Motorhek Oulandsgras"
click at [30, 153] on label at bounding box center [32, 153] width 11 height 8
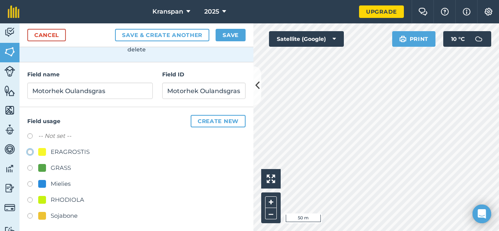
radio input "true"
click at [225, 39] on button "Save" at bounding box center [231, 35] width 30 height 12
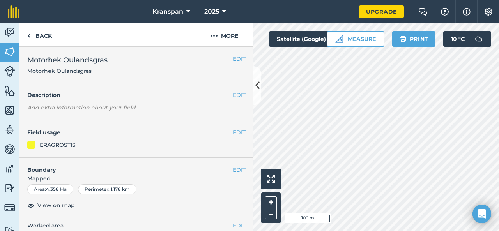
click at [366, 231] on html "Kranspan 2025 Upgrade Farm Chat Help Info Settings Map printing is not availabl…" at bounding box center [249, 115] width 499 height 231
click at [39, 35] on link "Back" at bounding box center [39, 34] width 40 height 23
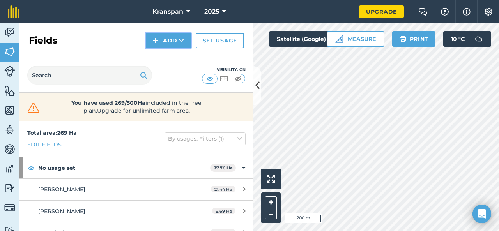
click at [168, 39] on button "Add" at bounding box center [168, 41] width 45 height 16
click at [167, 56] on link "Draw" at bounding box center [168, 57] width 43 height 17
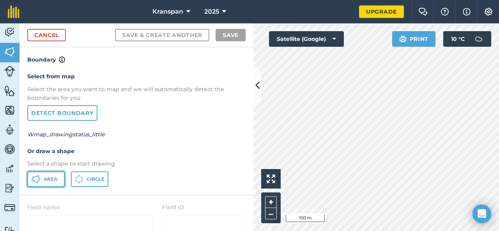
click at [48, 173] on button "Area" at bounding box center [45, 179] width 37 height 16
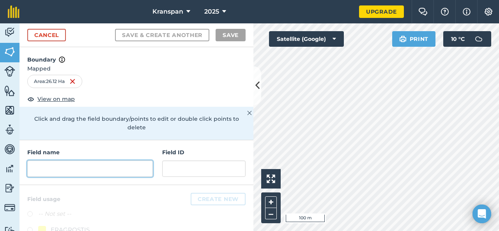
click at [55, 162] on input "text" at bounding box center [89, 169] width 125 height 16
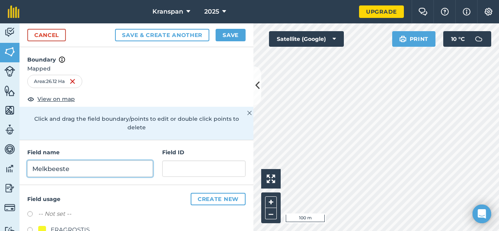
type input "Melkbeeste"
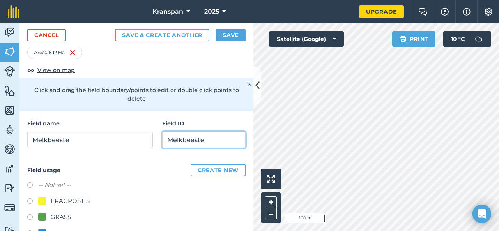
scroll to position [78, 0]
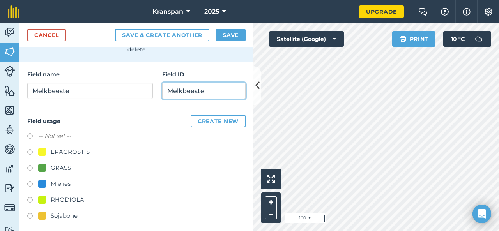
type input "Melkbeeste"
click at [29, 168] on label at bounding box center [32, 169] width 11 height 8
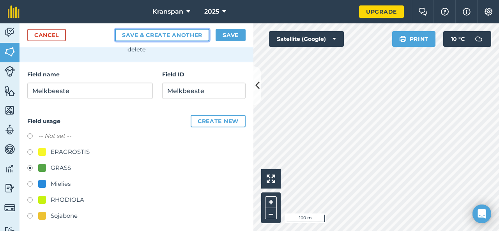
click at [186, 35] on button "Save & Create Another" at bounding box center [162, 35] width 94 height 12
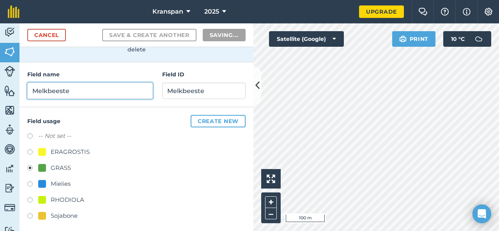
radio input "false"
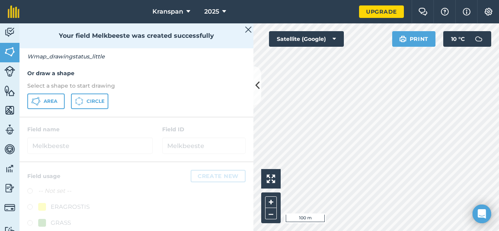
click at [337, 39] on div "Click to start drawing i 100 m + – Satellite (Google) Print 10 ° C" at bounding box center [376, 127] width 246 height 208
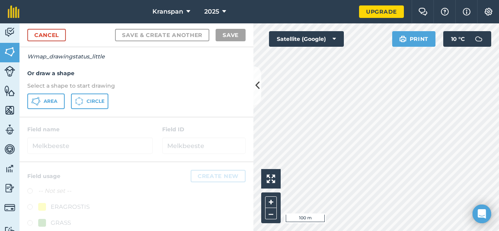
click at [338, 231] on html "Kranspan 2025 Upgrade Farm Chat Help Info Settings Map printing is not availabl…" at bounding box center [249, 115] width 499 height 231
click at [53, 102] on span "Area" at bounding box center [51, 101] width 14 height 6
click at [435, 44] on div "Click to start drawing i 100 m + – Satellite (Google) Print 10 ° C" at bounding box center [376, 127] width 246 height 208
click at [302, 231] on html "Kranspan 2025 Upgrade Farm Chat Help Info Settings Map printing is not availabl…" at bounding box center [249, 115] width 499 height 231
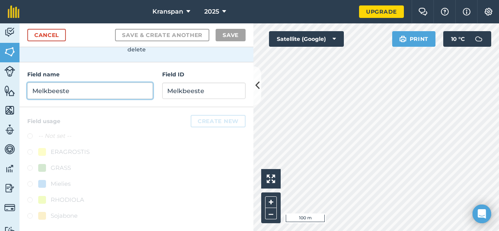
click at [76, 89] on input "Melkbeeste" at bounding box center [89, 91] width 125 height 16
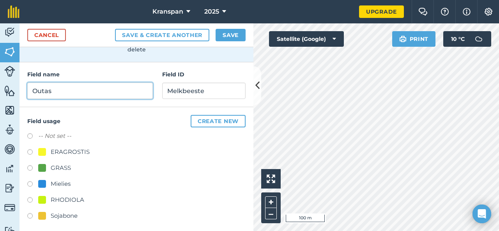
type input "Outas"
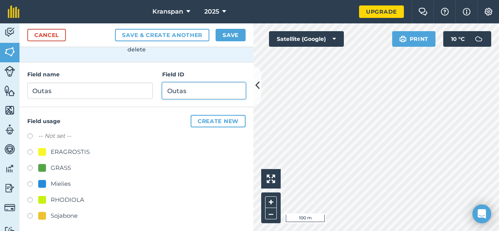
type input "Outas"
click at [28, 169] on label at bounding box center [32, 169] width 11 height 8
radio input "true"
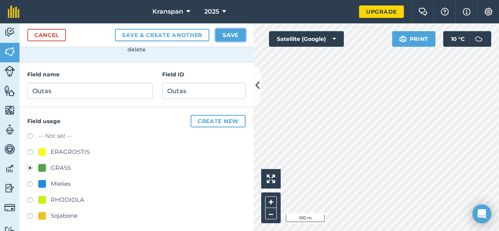
click at [239, 32] on button "Save" at bounding box center [231, 35] width 30 height 12
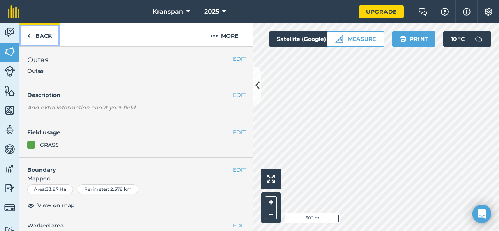
click at [35, 38] on link "Back" at bounding box center [39, 34] width 40 height 23
click at [39, 35] on link "Back" at bounding box center [39, 34] width 40 height 23
